Goal: Task Accomplishment & Management: Use online tool/utility

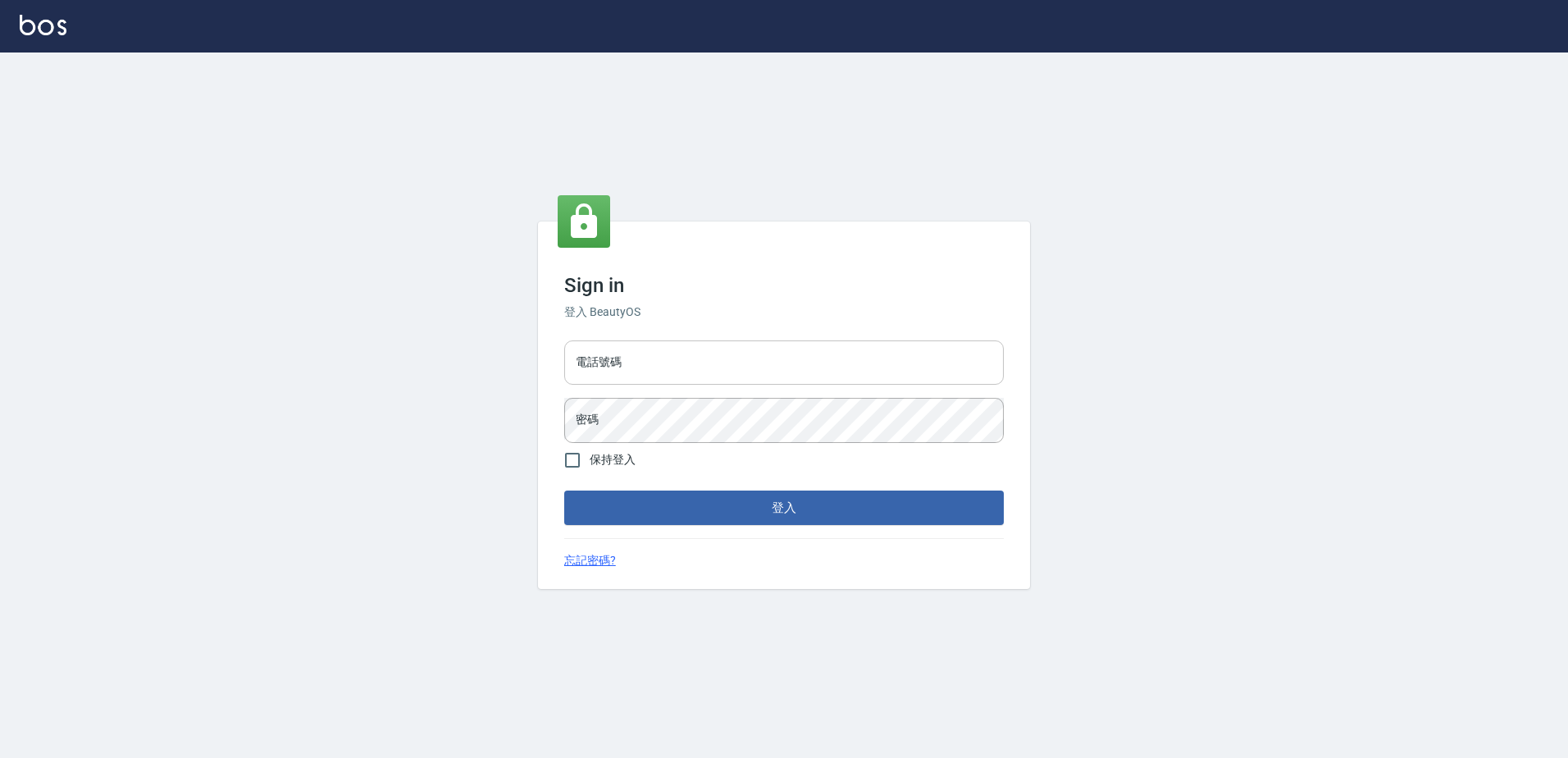
click at [633, 344] on input "電話號碼" at bounding box center [784, 363] width 439 height 44
type input "0426865599"
click at [565, 491] on button "登入" at bounding box center [784, 508] width 439 height 35
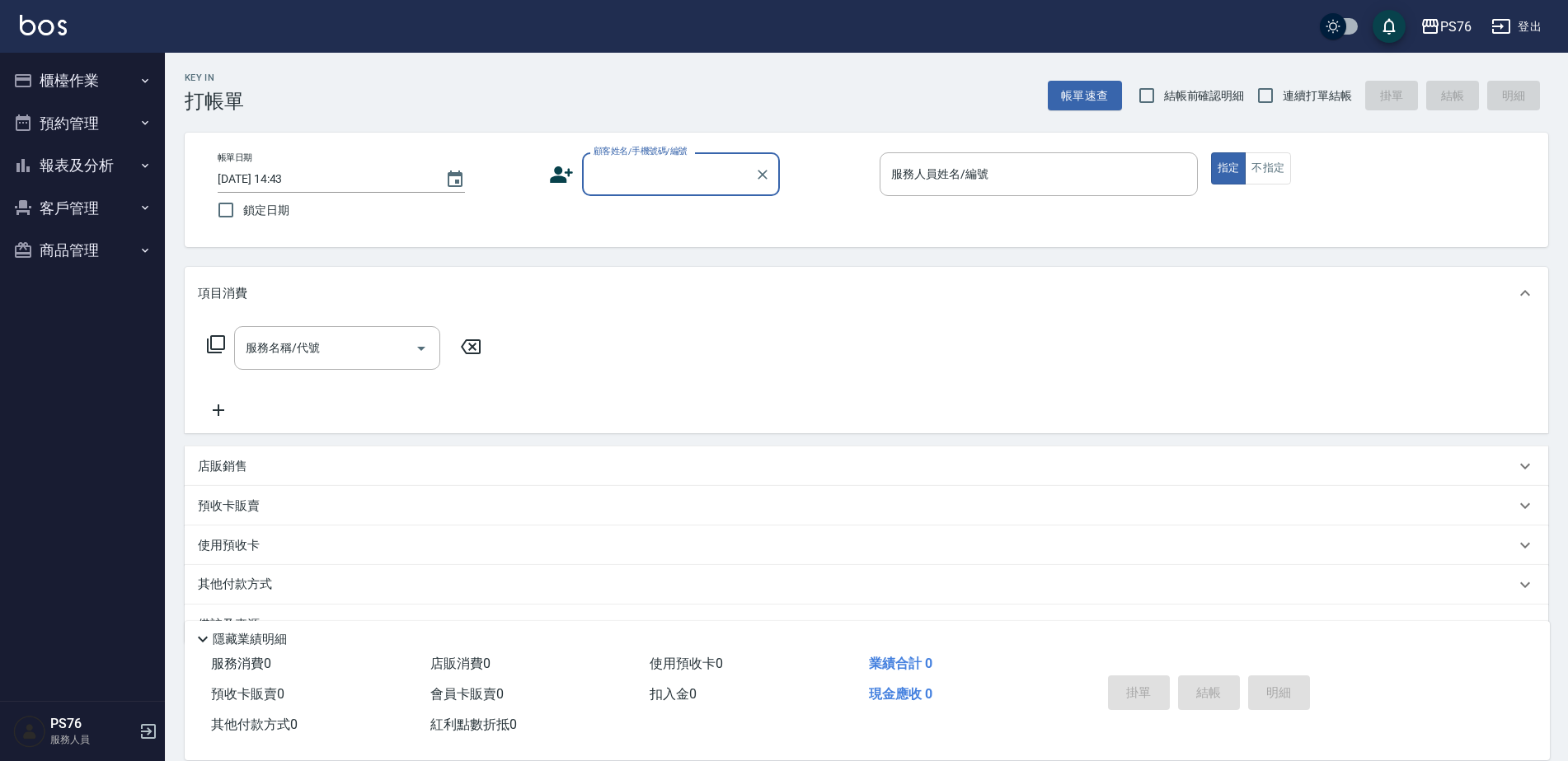
click at [1290, 80] on label "連續打單結帳" at bounding box center [1300, 96] width 104 height 35
click at [1283, 80] on input "連續打單結帳" at bounding box center [1266, 96] width 35 height 35
checkbox input "true"
click at [68, 68] on button "櫃檯作業" at bounding box center [83, 80] width 152 height 43
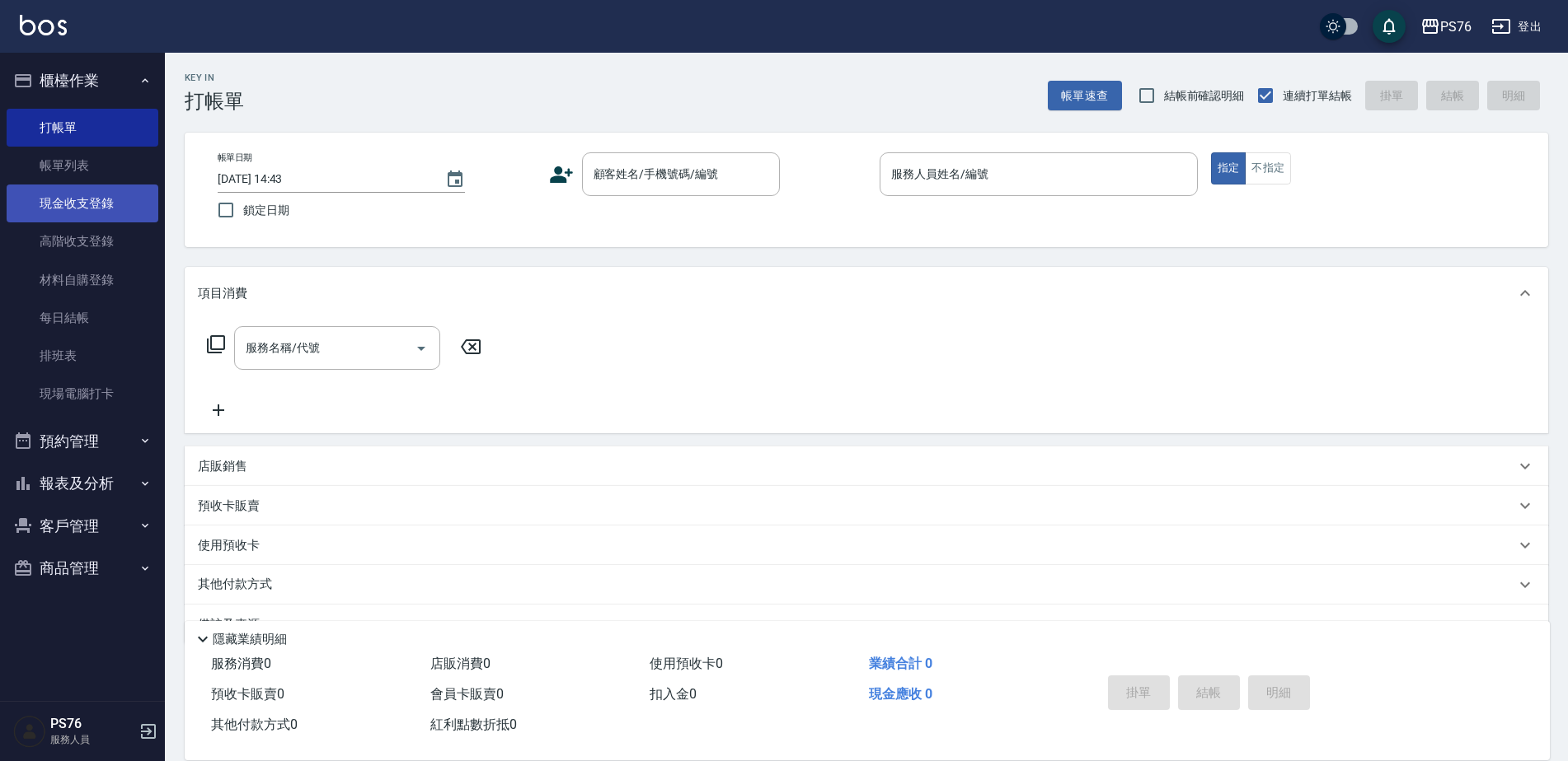
click at [87, 202] on link "現金收支登錄" at bounding box center [83, 203] width 152 height 38
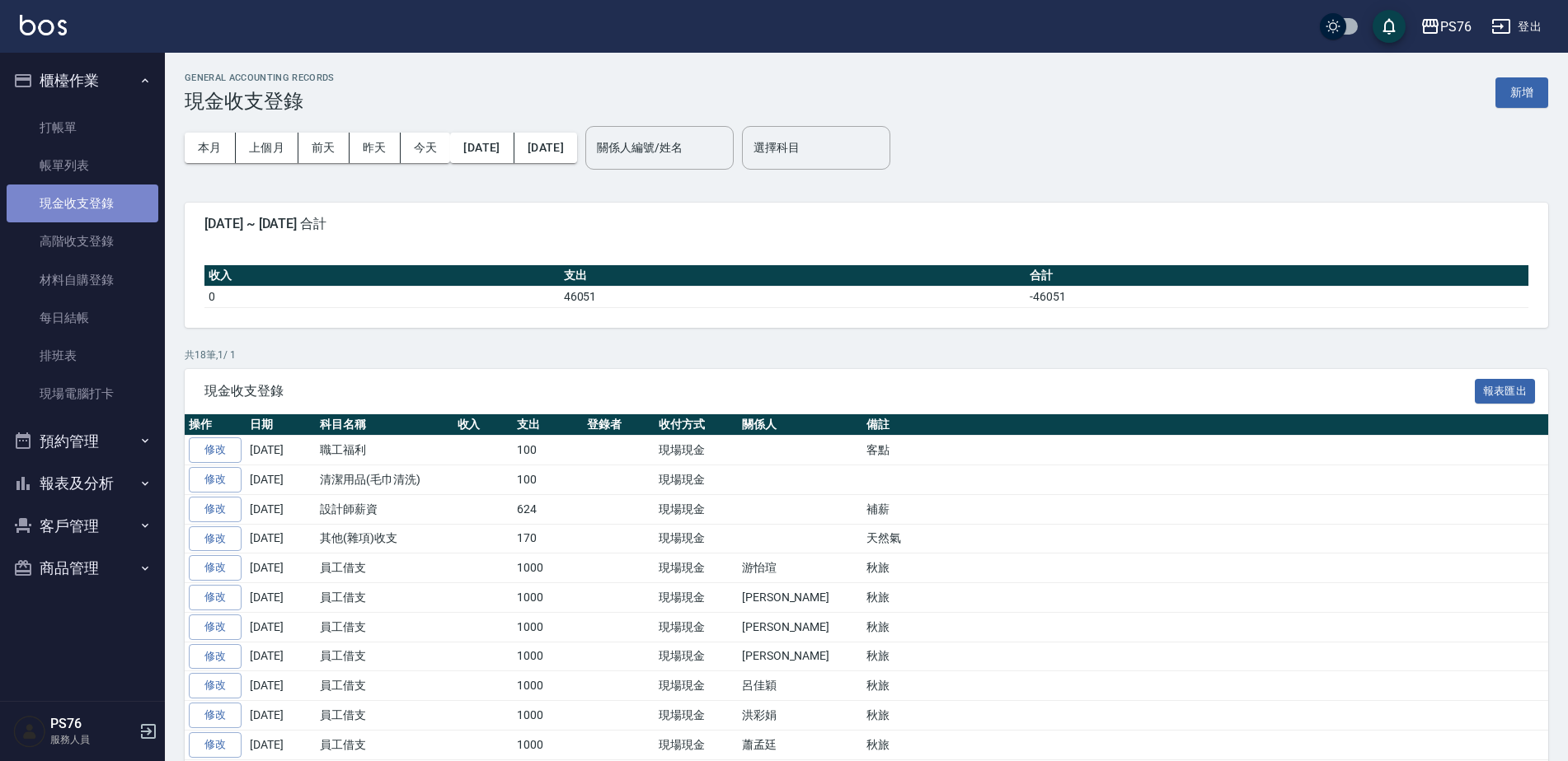
click at [115, 202] on link "現金收支登錄" at bounding box center [83, 203] width 152 height 38
click at [1537, 94] on button "新增" at bounding box center [1522, 92] width 53 height 30
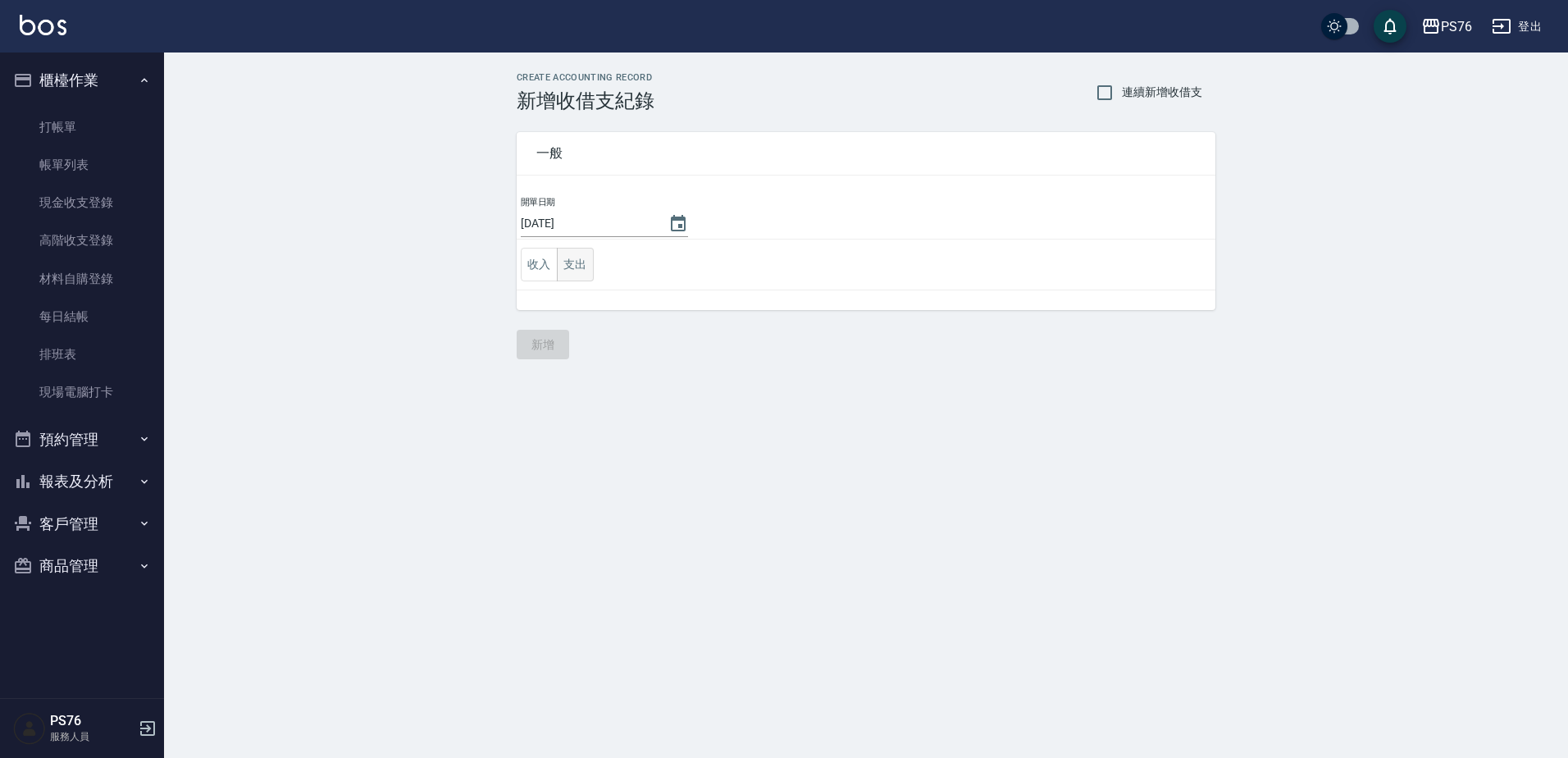
click at [585, 271] on button "支出" at bounding box center [575, 264] width 37 height 34
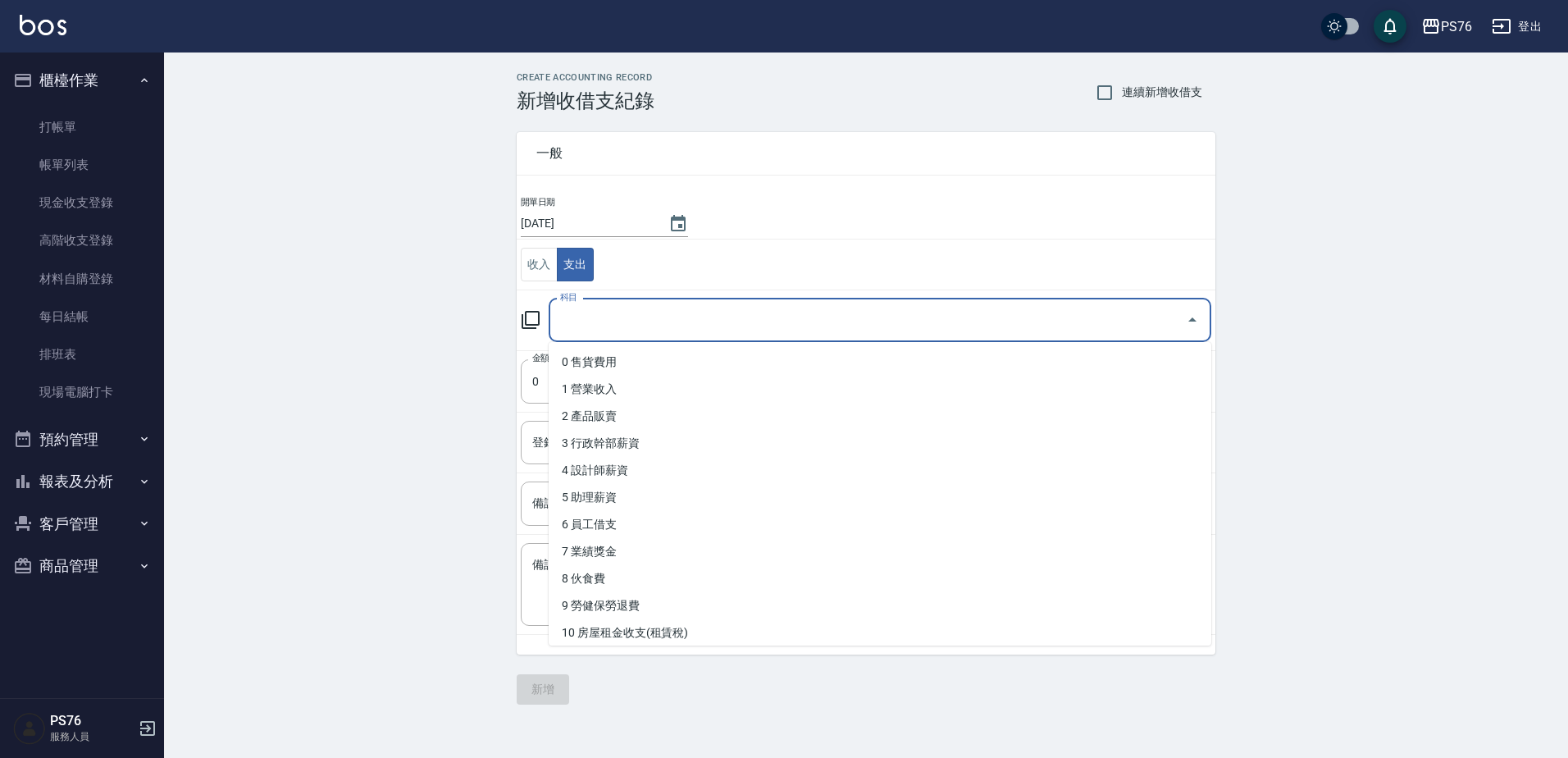
click at [664, 306] on input "科目" at bounding box center [867, 320] width 624 height 29
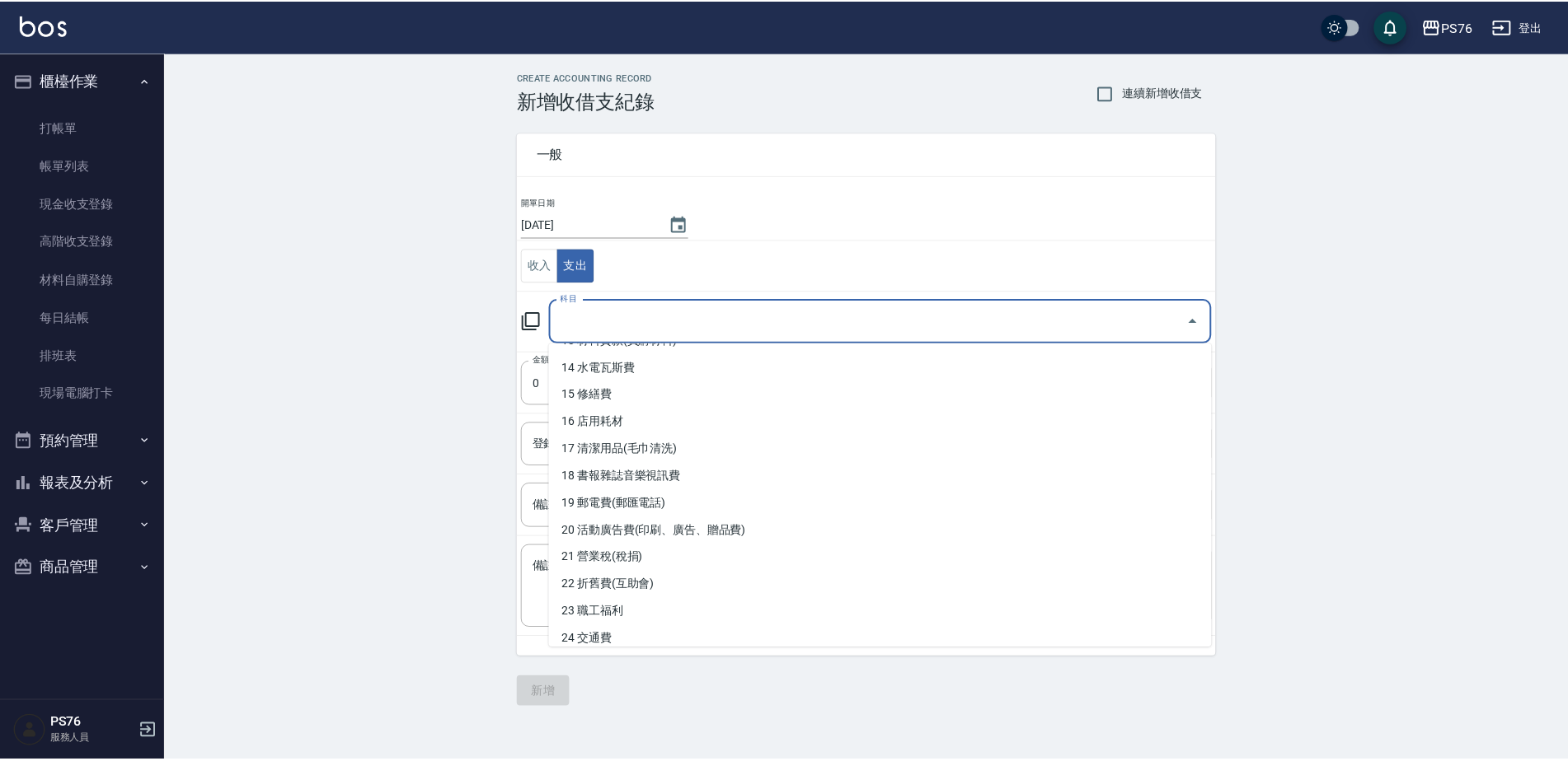
scroll to position [494, 0]
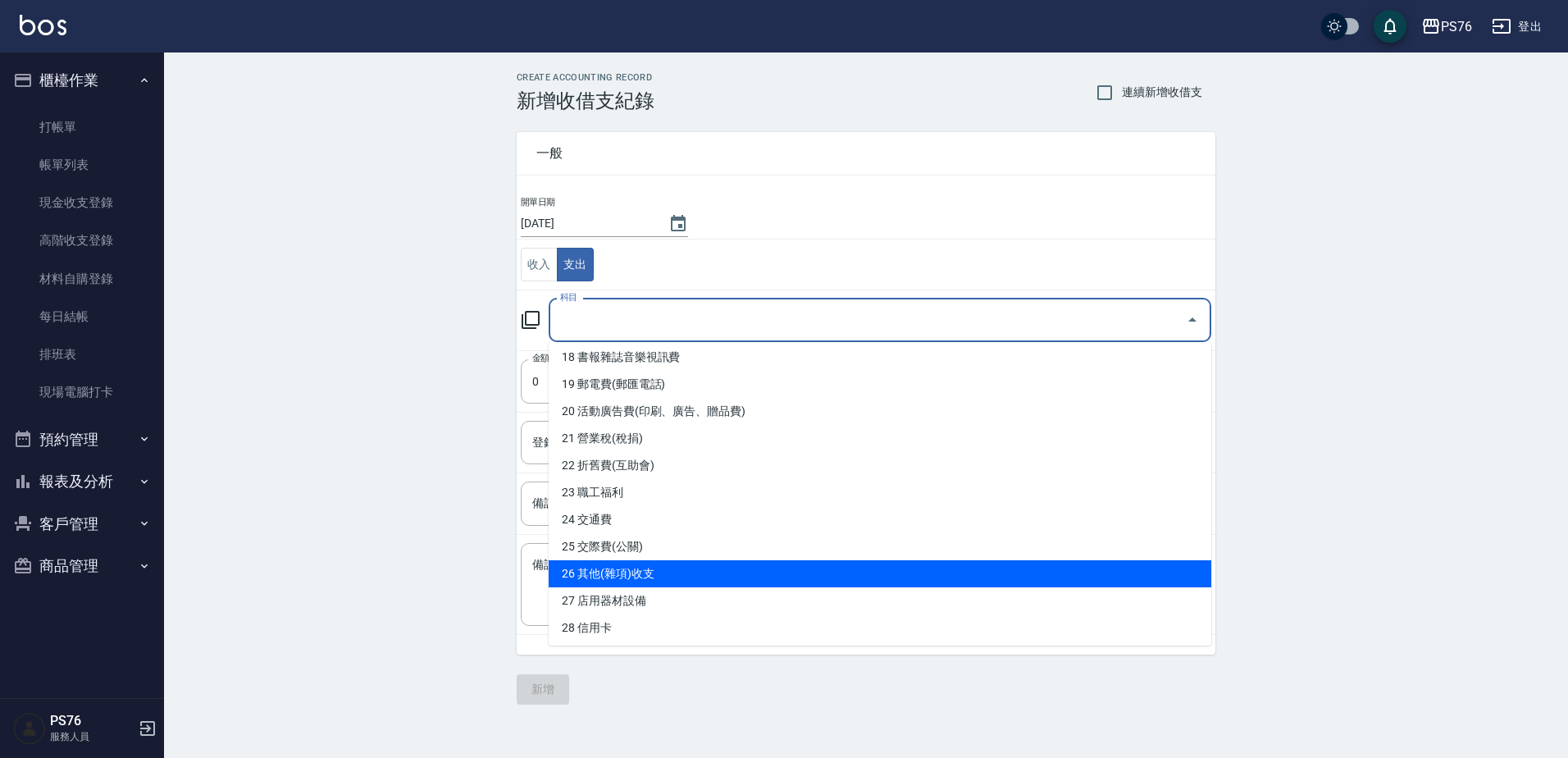
click at [678, 574] on li "26 其他(雜項)收支" at bounding box center [880, 574] width 662 height 27
type input "26 其他(雜項)收支"
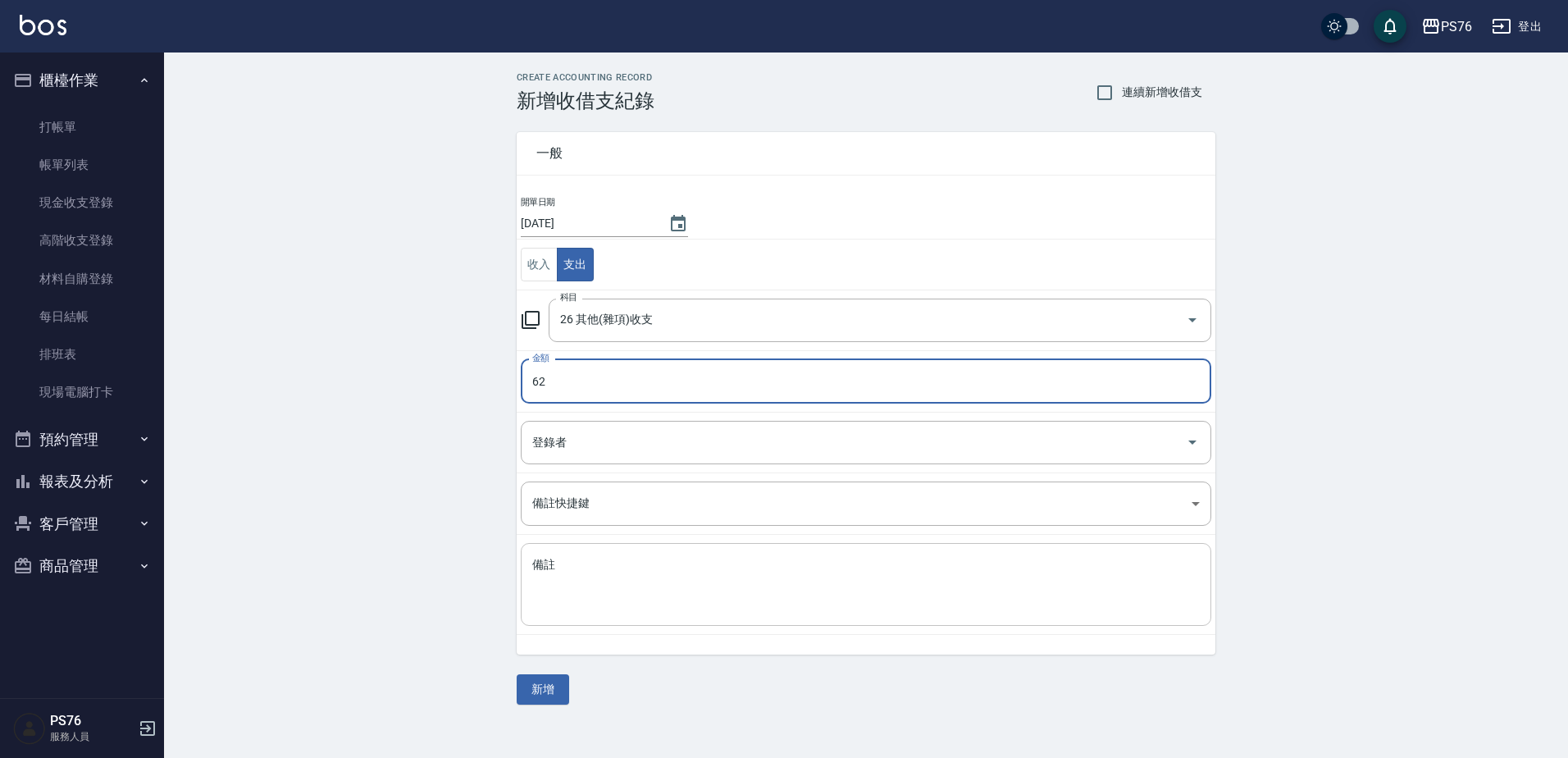
type input "62"
click at [577, 575] on textarea "備註" at bounding box center [867, 585] width 668 height 55
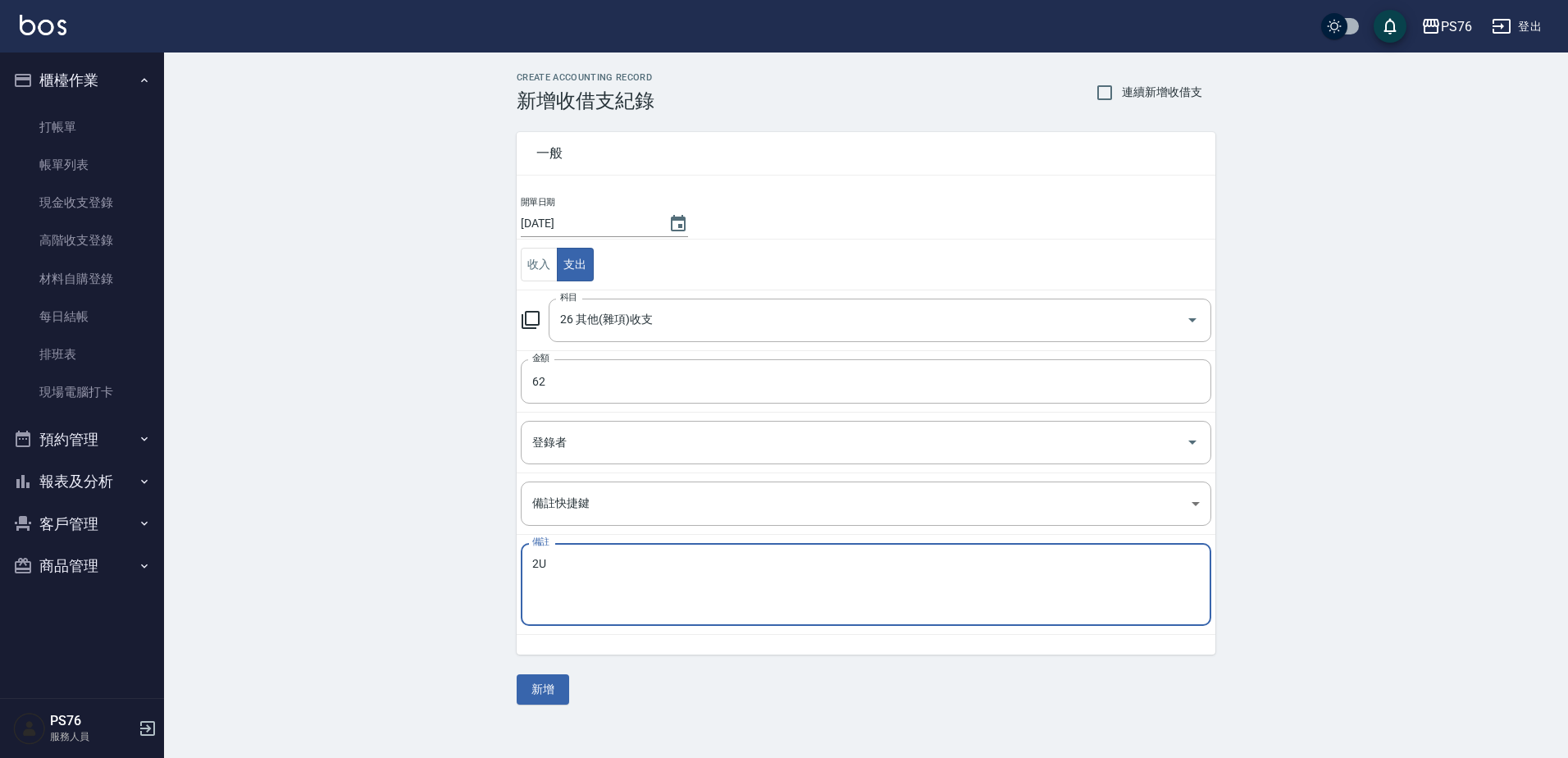
type textarea "2"
type textarea "電池"
click at [552, 683] on button "新增" at bounding box center [543, 690] width 53 height 30
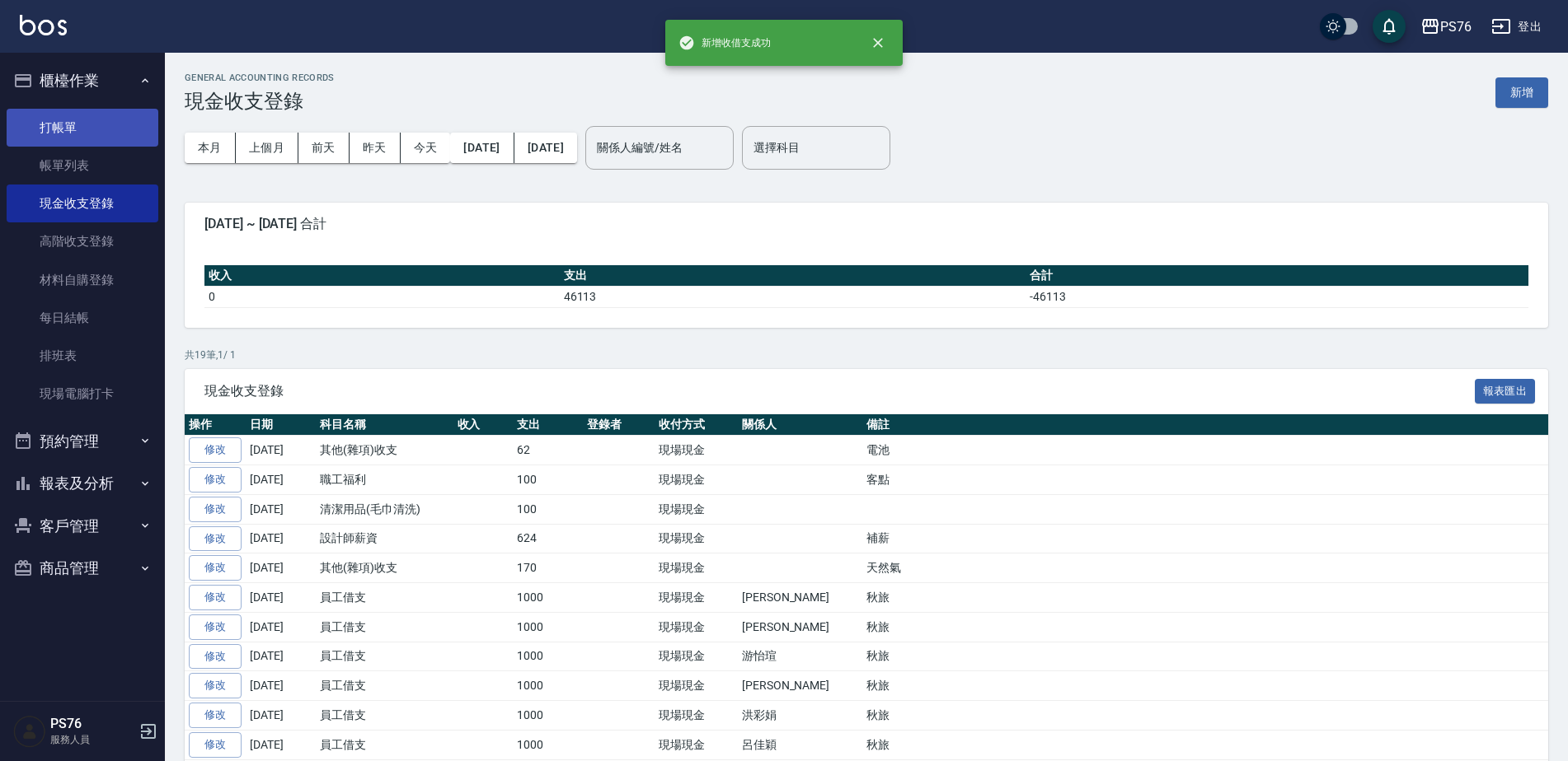
click at [87, 122] on link "打帳單" at bounding box center [83, 128] width 152 height 38
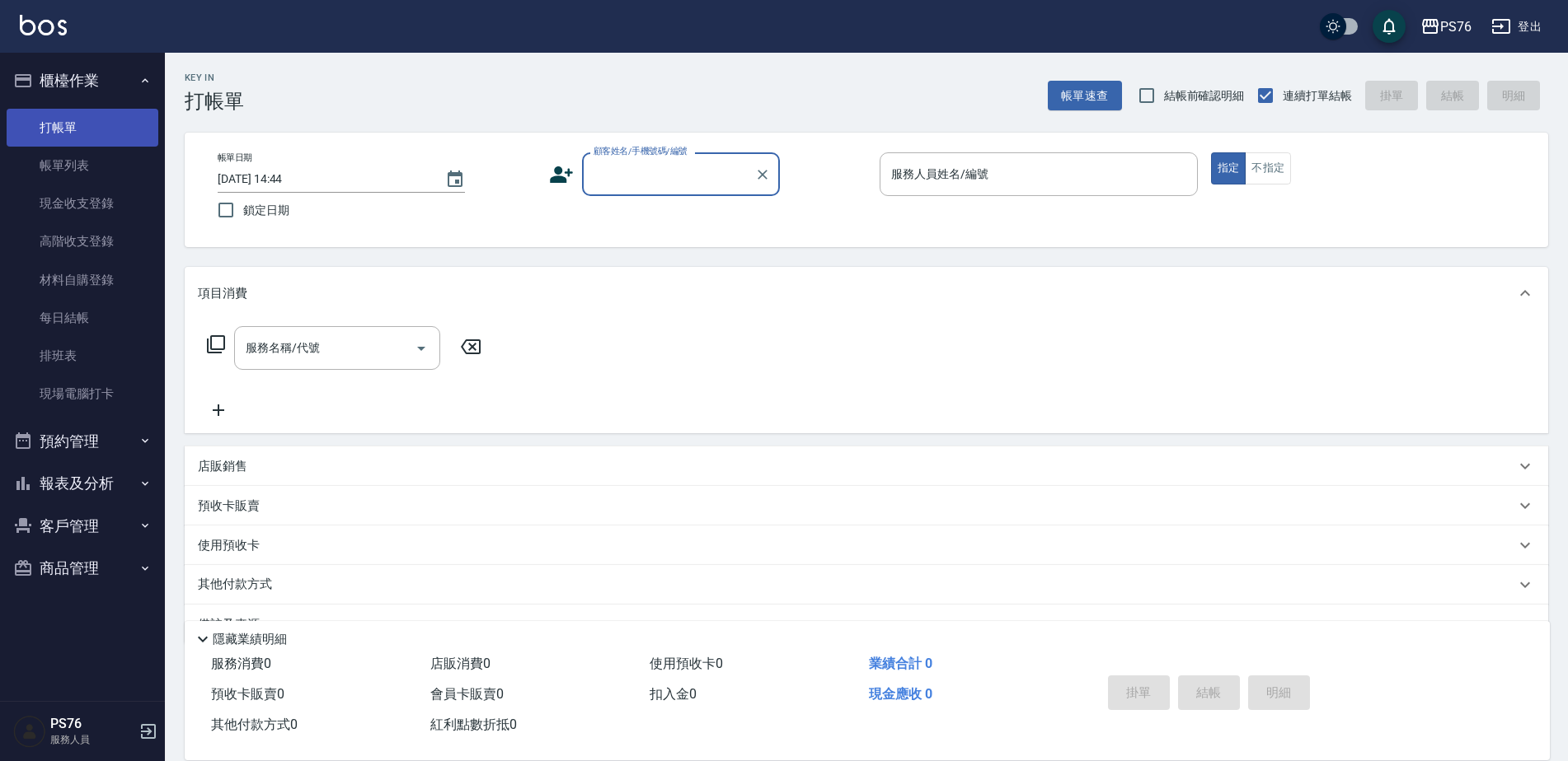
click at [73, 109] on link "打帳單" at bounding box center [83, 128] width 152 height 38
